Goal: Information Seeking & Learning: Learn about a topic

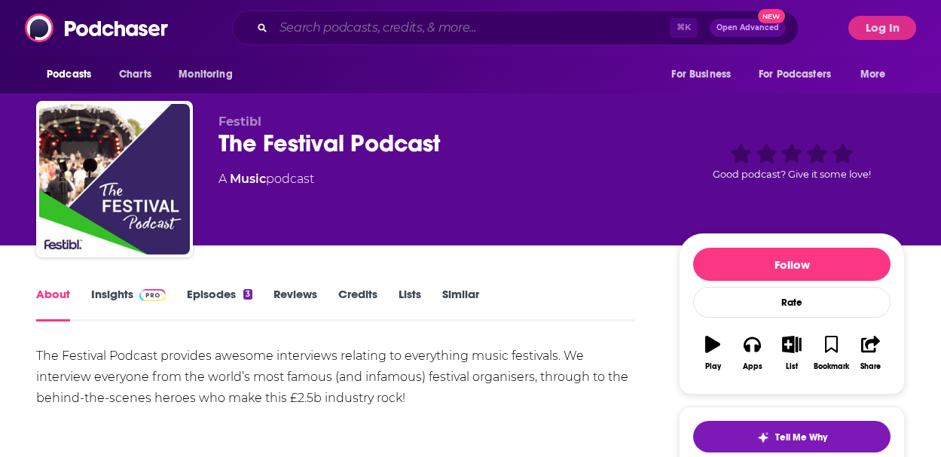
click at [341, 28] on input "Search podcasts, credits, & more..." at bounding box center [472, 28] width 396 height 24
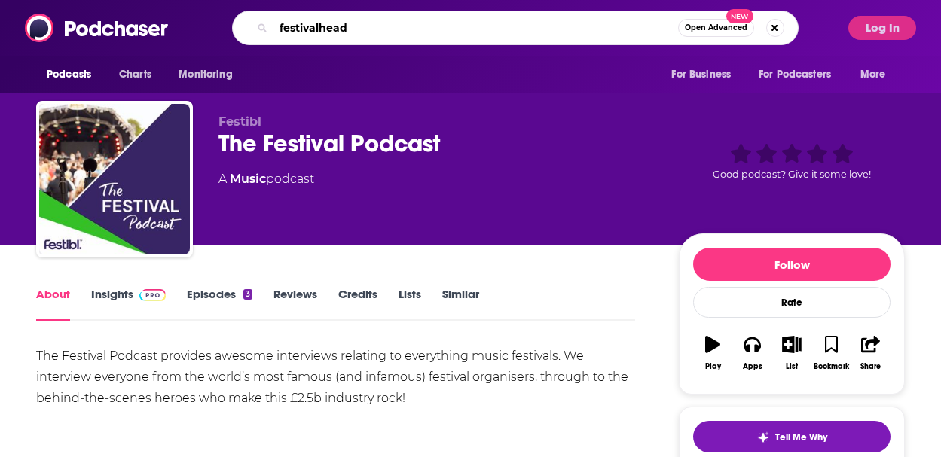
type input "festivalheads"
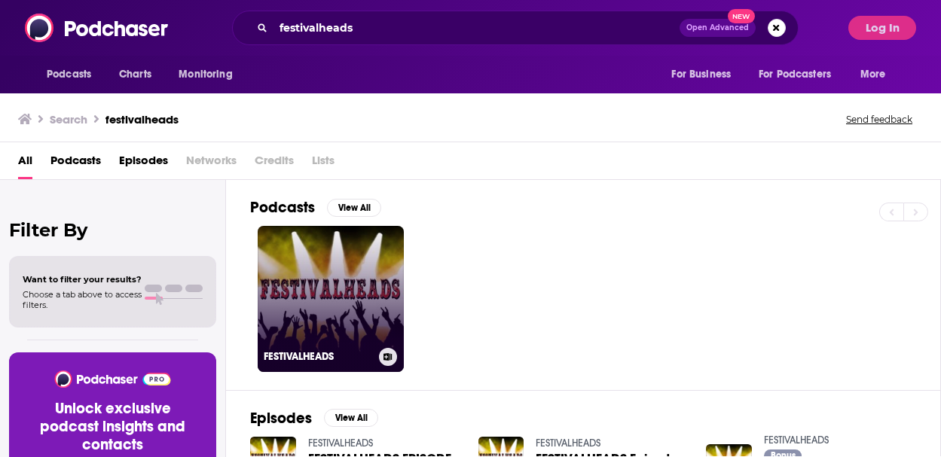
click at [350, 336] on link "FESTIVALHEADS" at bounding box center [331, 299] width 146 height 146
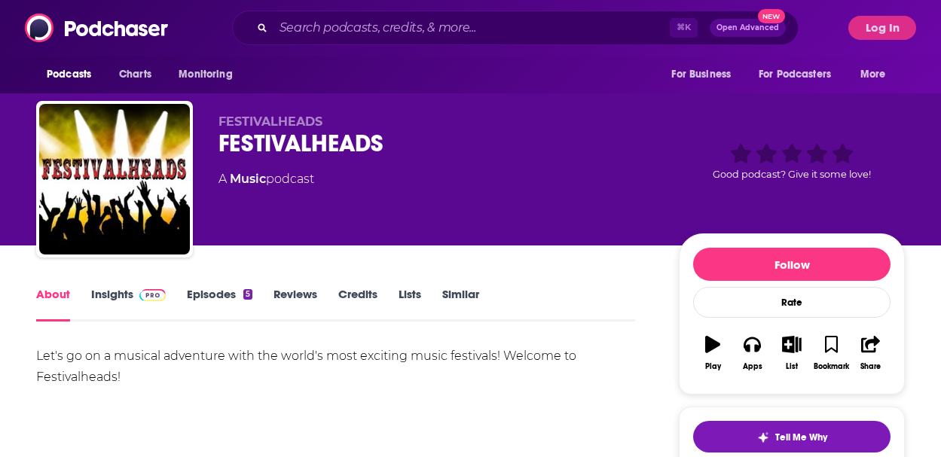
click at [142, 297] on img at bounding box center [152, 295] width 26 height 12
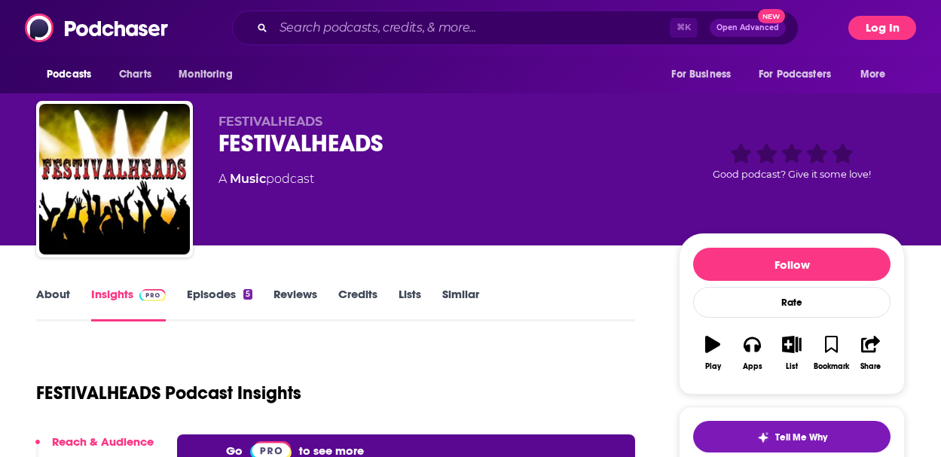
click at [880, 26] on button "Log In" at bounding box center [883, 28] width 68 height 24
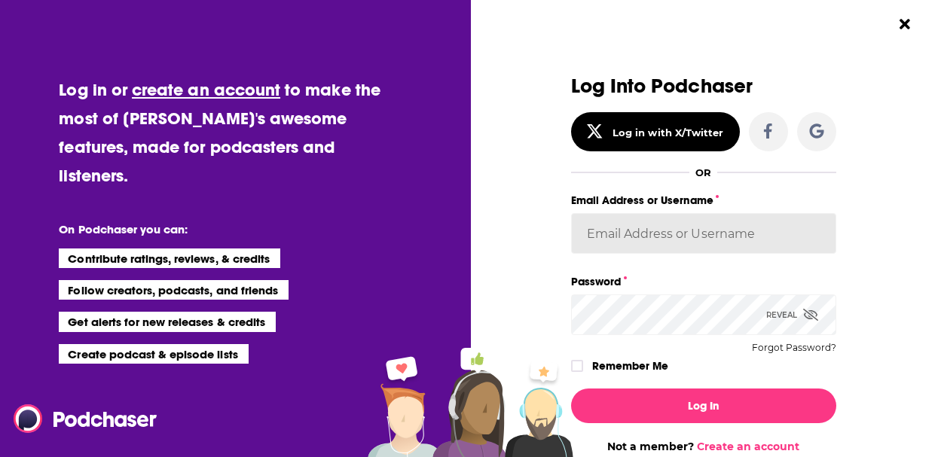
click at [744, 219] on input "Email Address or Username" at bounding box center [703, 233] width 265 height 41
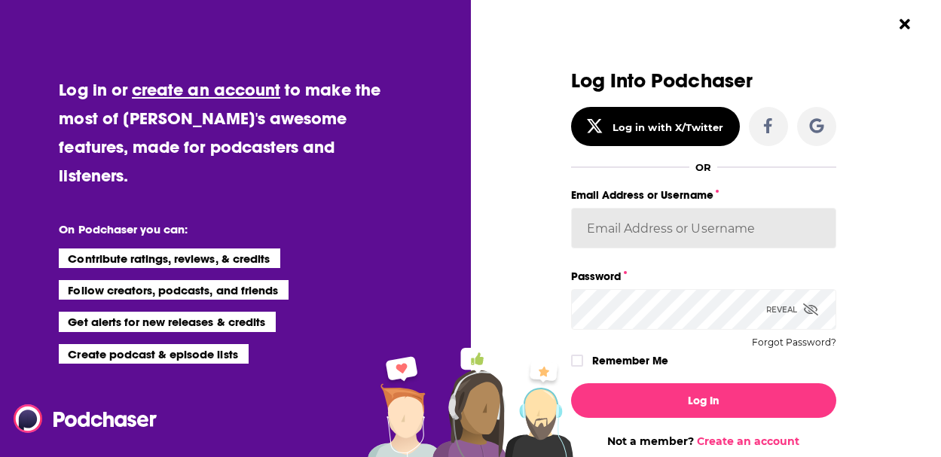
type input "RebeccaShapiro"
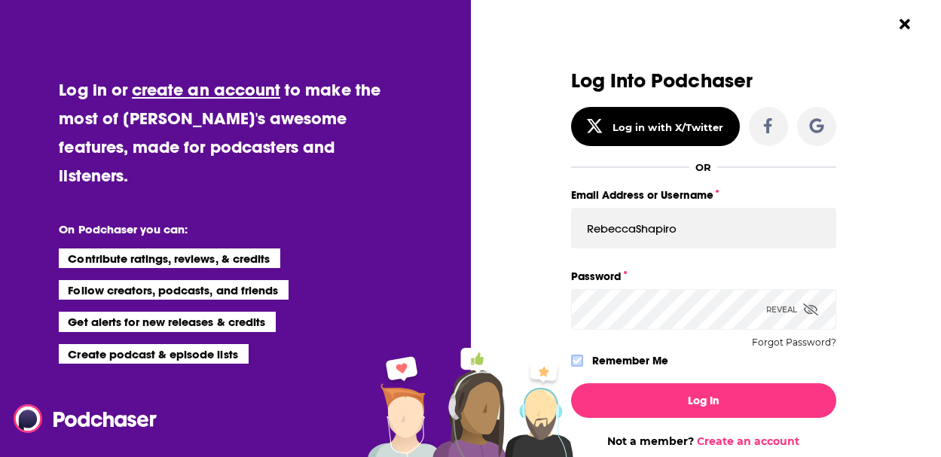
click at [571, 359] on label "Dialog" at bounding box center [577, 361] width 12 height 12
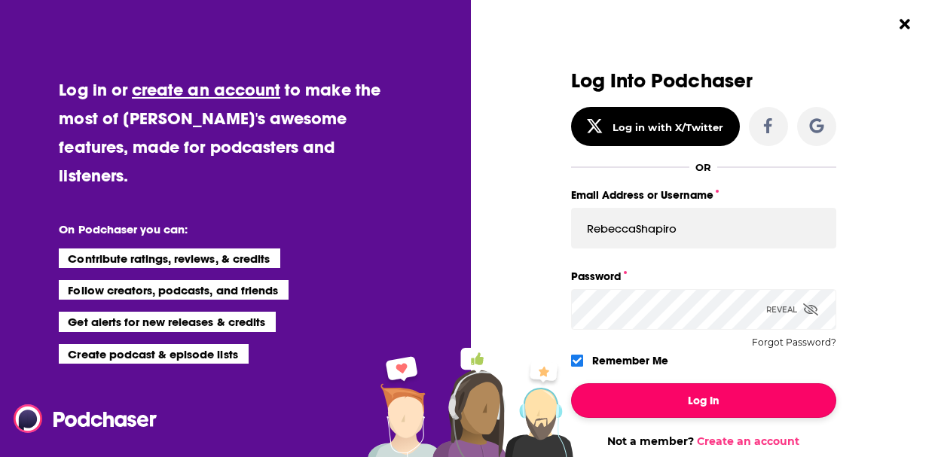
click at [636, 401] on button "Log In" at bounding box center [703, 401] width 265 height 35
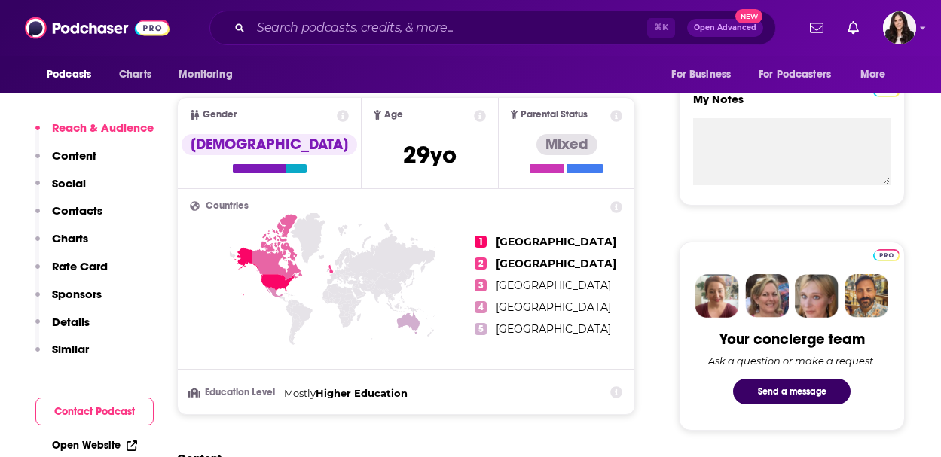
scroll to position [576, 0]
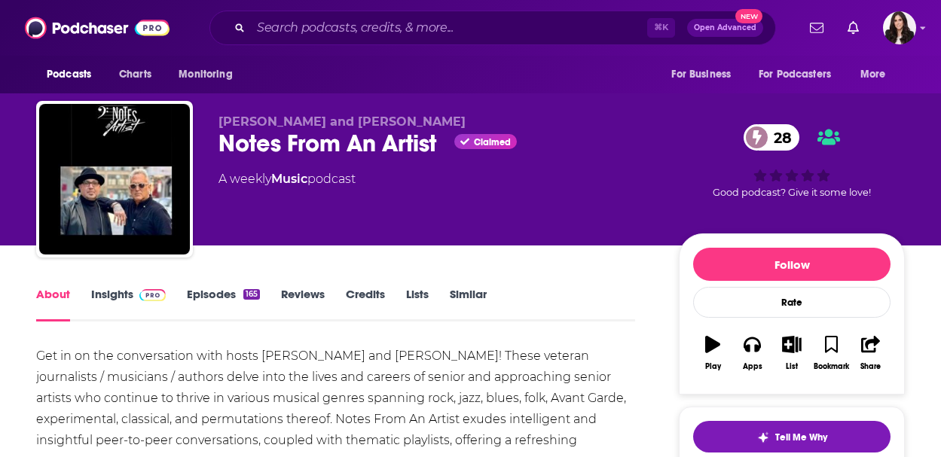
click at [122, 295] on link "Insights" at bounding box center [128, 304] width 75 height 35
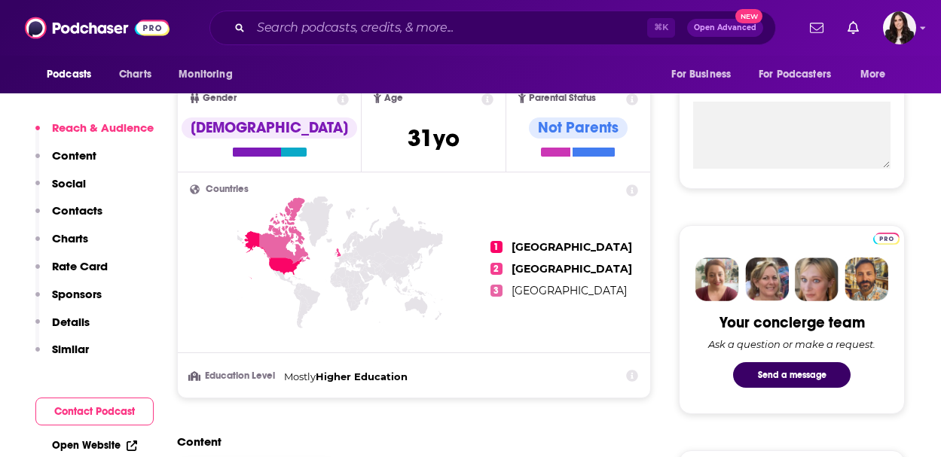
scroll to position [583, 0]
